Goal: Find specific page/section: Find specific page/section

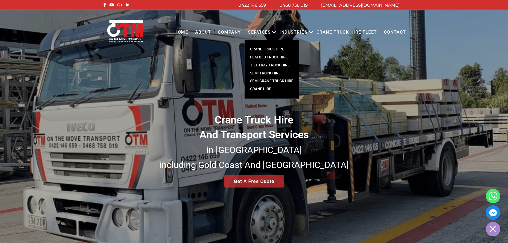
click at [270, 55] on link "FLATBED TRUCK HIRE" at bounding box center [272, 57] width 54 height 8
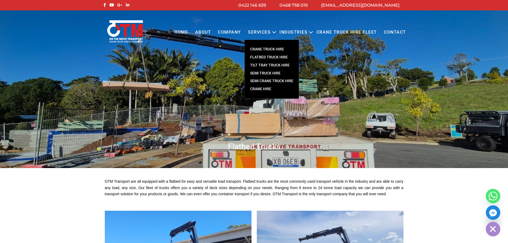
click at [275, 48] on link "CRANE TRUCK HIRE" at bounding box center [272, 49] width 54 height 8
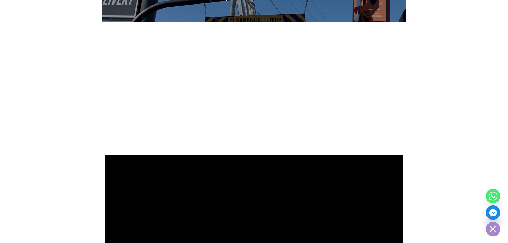
scroll to position [560, 0]
